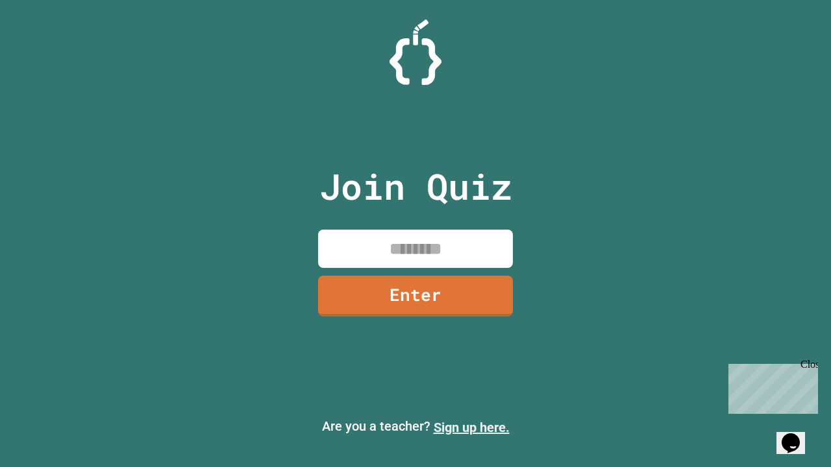
click at [471, 428] on link "Sign up here." at bounding box center [472, 428] width 76 height 16
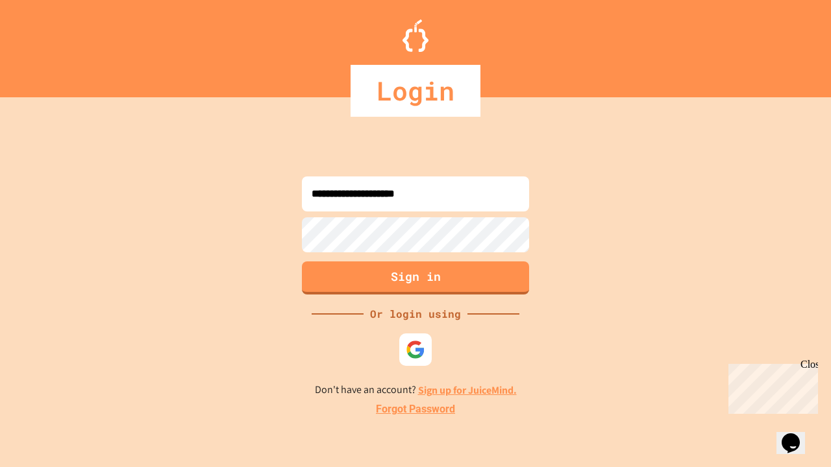
type input "**********"
